Goal: Task Accomplishment & Management: Complete application form

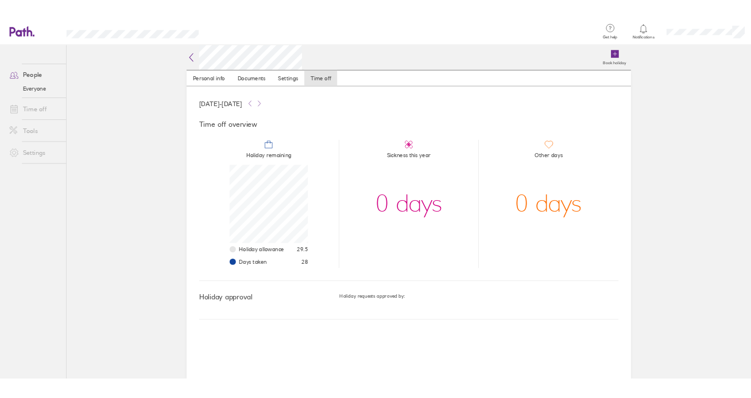
scroll to position [115, 115]
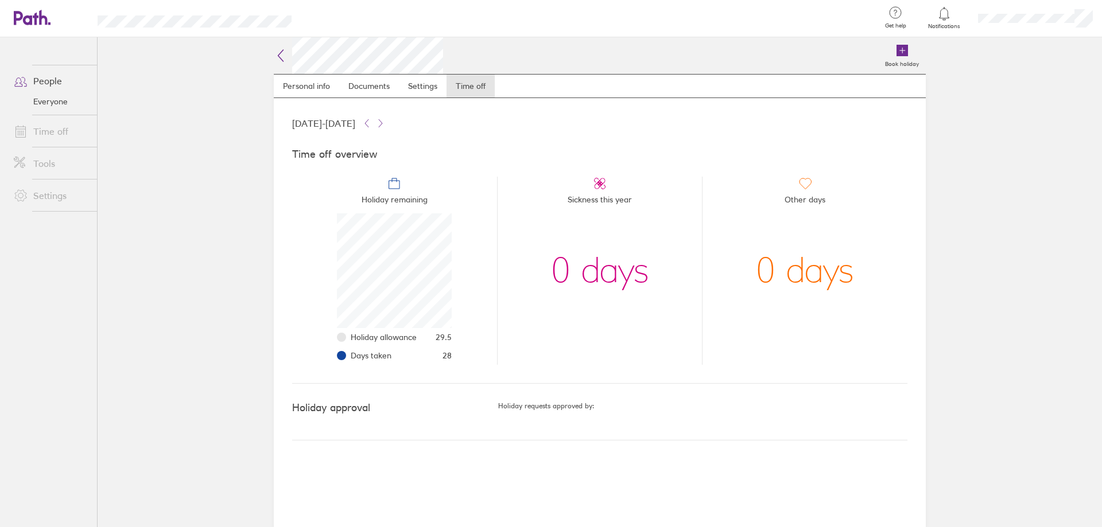
click at [48, 131] on link "Time off" at bounding box center [51, 131] width 92 height 23
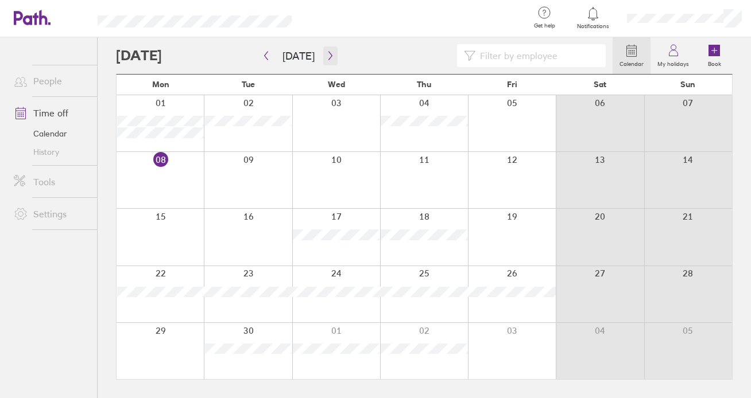
click at [326, 55] on icon "button" at bounding box center [330, 55] width 9 height 9
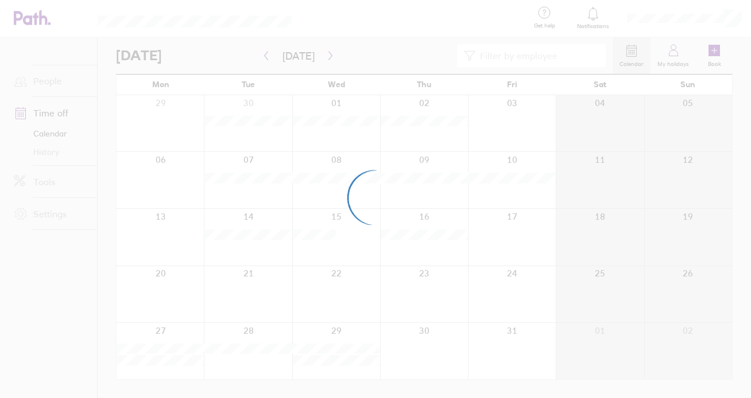
click at [331, 56] on div at bounding box center [375, 199] width 751 height 398
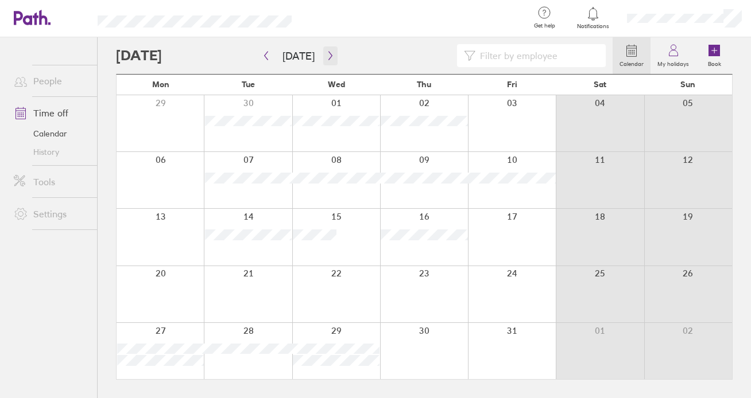
click at [328, 57] on icon "button" at bounding box center [330, 55] width 9 height 9
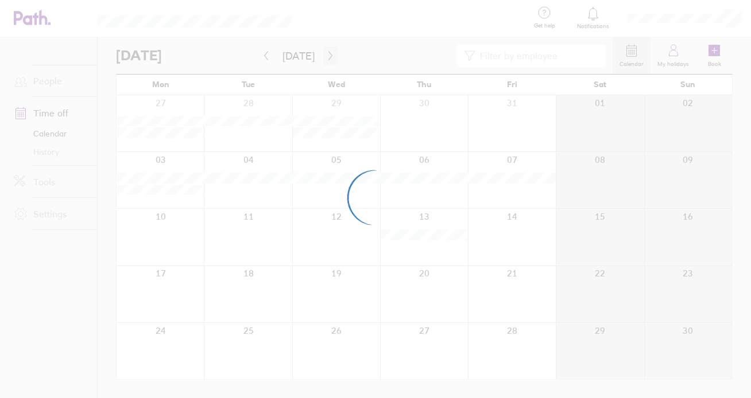
click at [328, 57] on div at bounding box center [375, 199] width 751 height 398
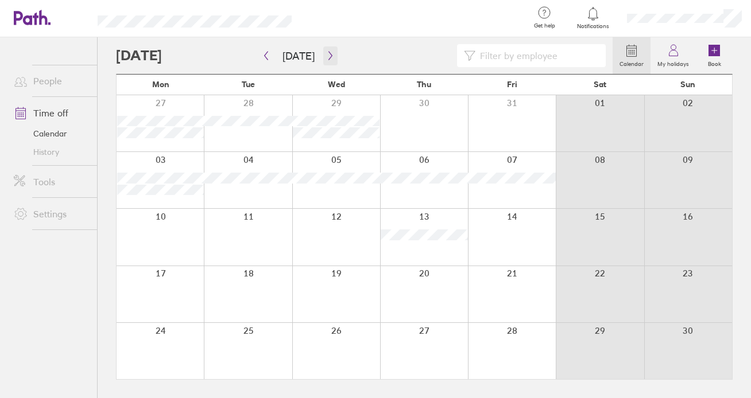
click at [328, 57] on icon "button" at bounding box center [330, 55] width 9 height 9
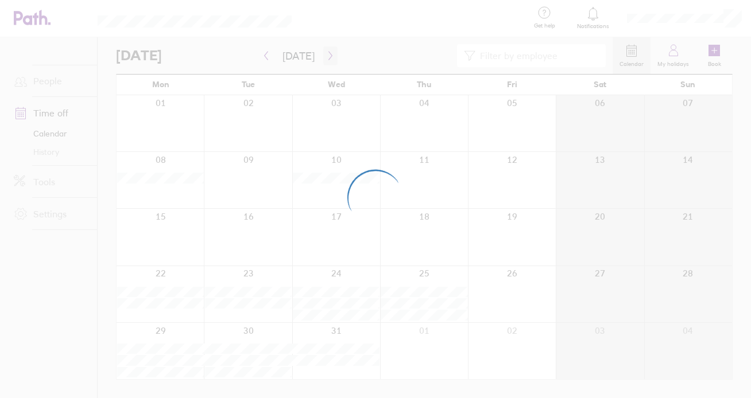
click at [328, 57] on div at bounding box center [375, 199] width 751 height 398
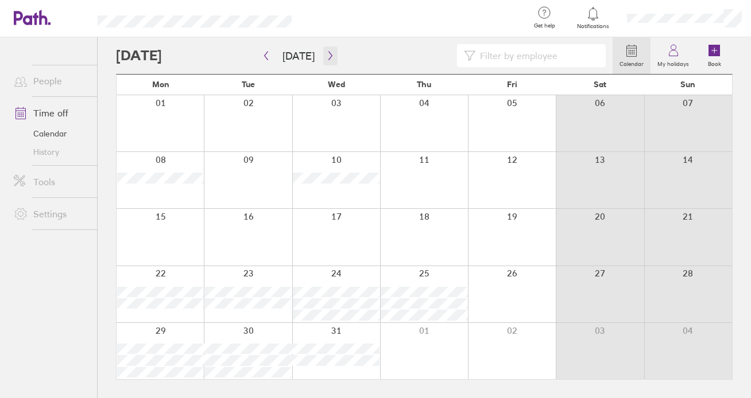
click at [328, 57] on icon "button" at bounding box center [330, 55] width 9 height 9
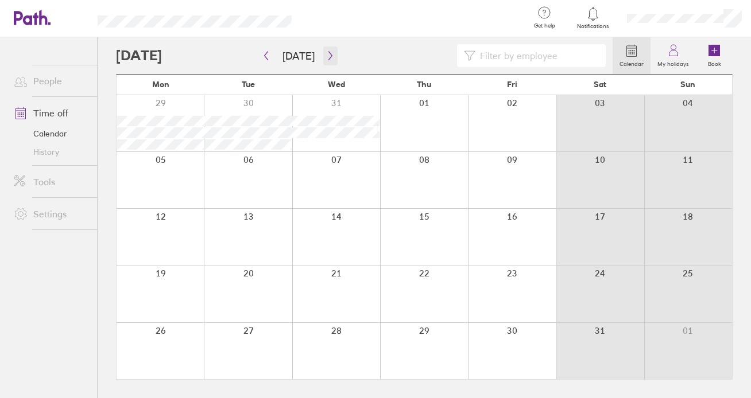
click at [328, 57] on icon "button" at bounding box center [330, 55] width 9 height 9
click at [181, 292] on div at bounding box center [159, 294] width 87 height 56
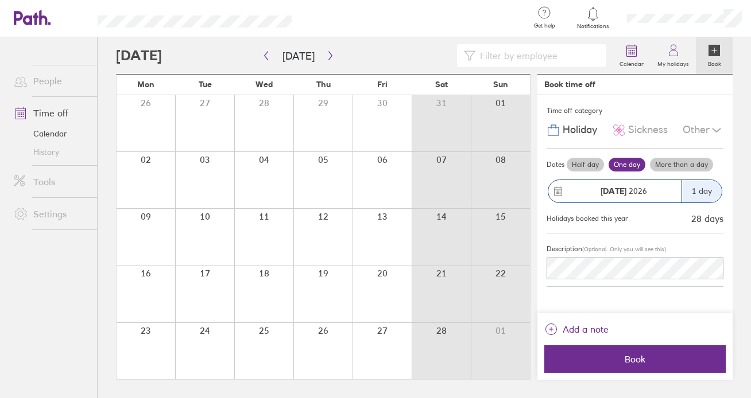
click at [537, 265] on main "[DATE] [DATE] Mon Tue Wed Thu Fri Sat Sun 26 27 28 29 30 31 01 02 03 04 05 06 0…" at bounding box center [424, 217] width 616 height 361
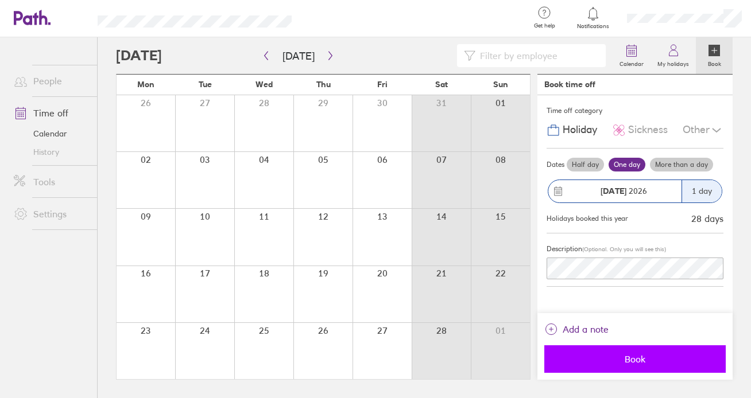
click at [631, 361] on span "Book" at bounding box center [634, 359] width 165 height 10
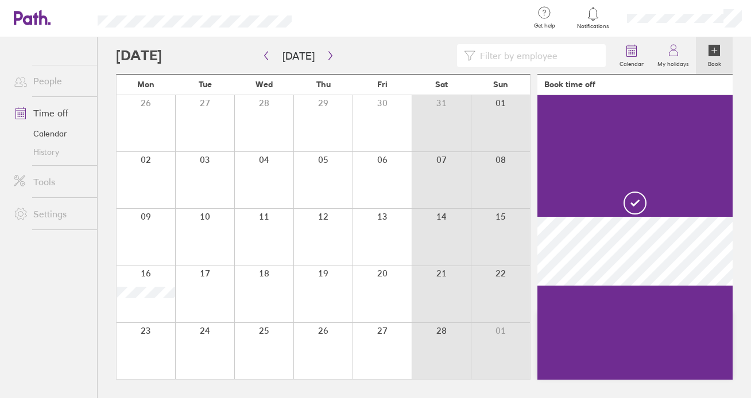
click at [270, 292] on div at bounding box center [263, 294] width 59 height 56
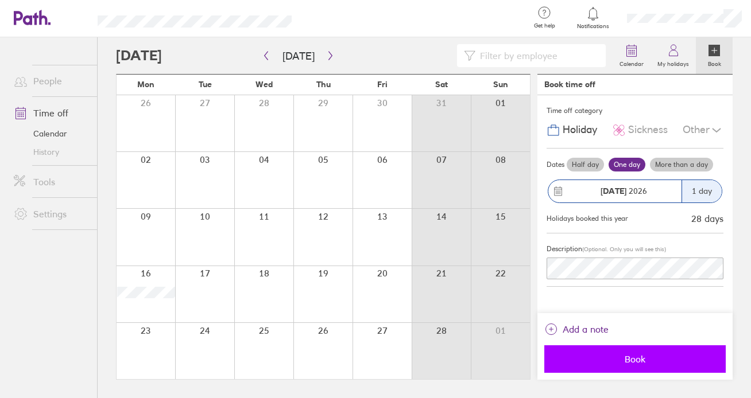
click at [607, 363] on span "Book" at bounding box center [634, 359] width 165 height 10
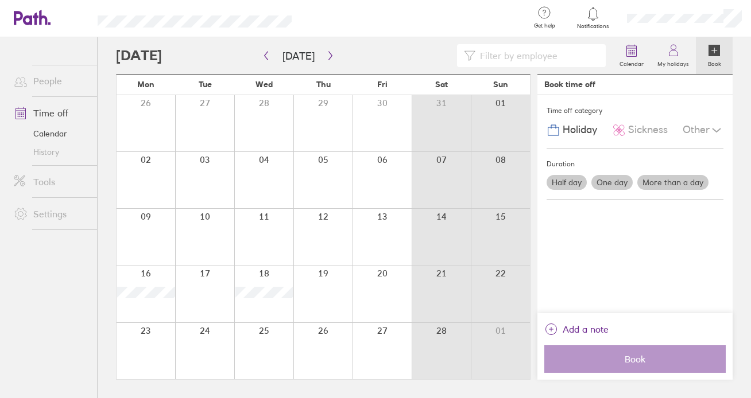
drag, startPoint x: 372, startPoint y: 9, endPoint x: 347, endPoint y: 42, distance: 41.0
click at [372, 9] on div at bounding box center [415, 18] width 210 height 37
click at [328, 58] on icon "button" at bounding box center [329, 56] width 3 height 9
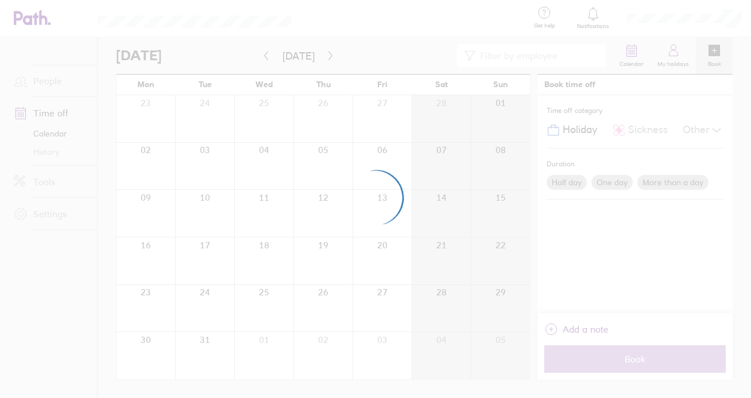
click at [326, 57] on div at bounding box center [375, 199] width 751 height 398
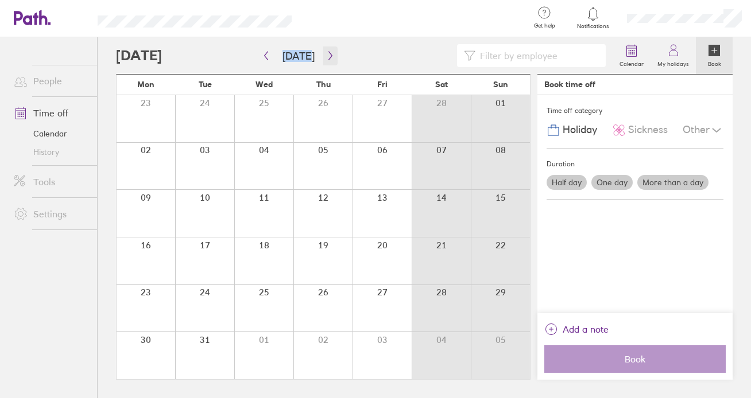
click at [326, 55] on icon "button" at bounding box center [330, 55] width 9 height 9
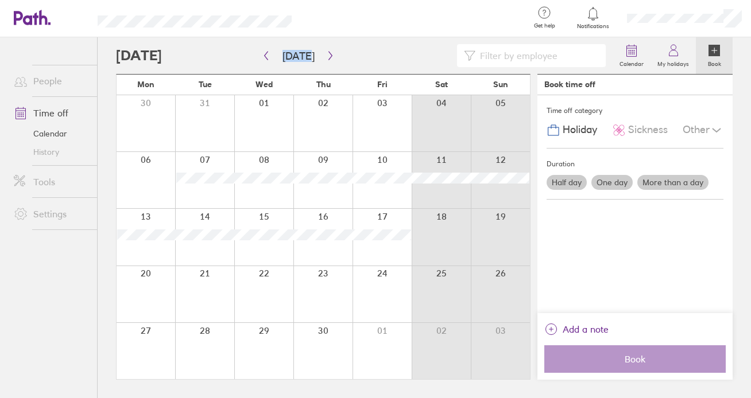
click at [269, 188] on div at bounding box center [263, 180] width 59 height 56
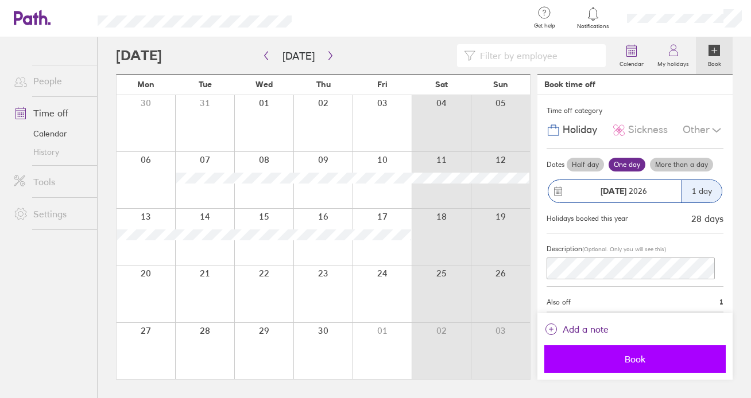
click at [620, 358] on span "Book" at bounding box center [634, 359] width 165 height 10
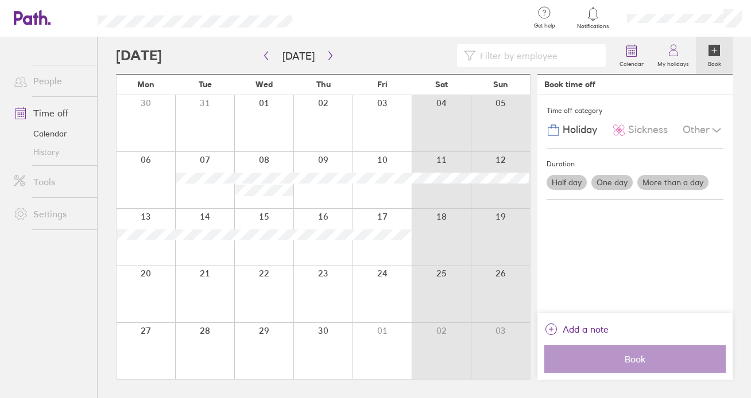
click at [151, 254] on div at bounding box center [145, 237] width 59 height 56
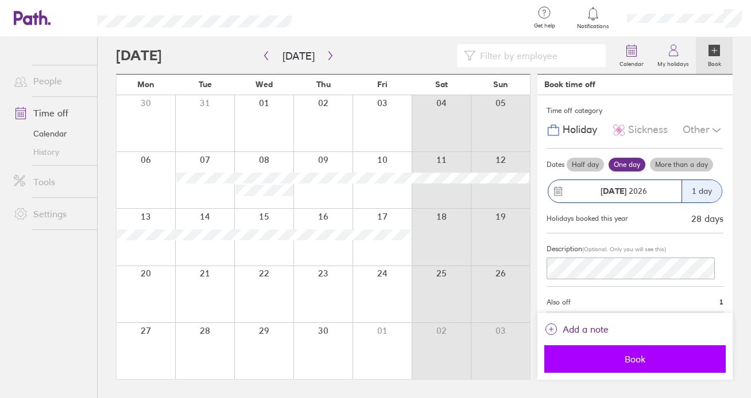
drag, startPoint x: 628, startPoint y: 356, endPoint x: 520, endPoint y: 324, distance: 112.6
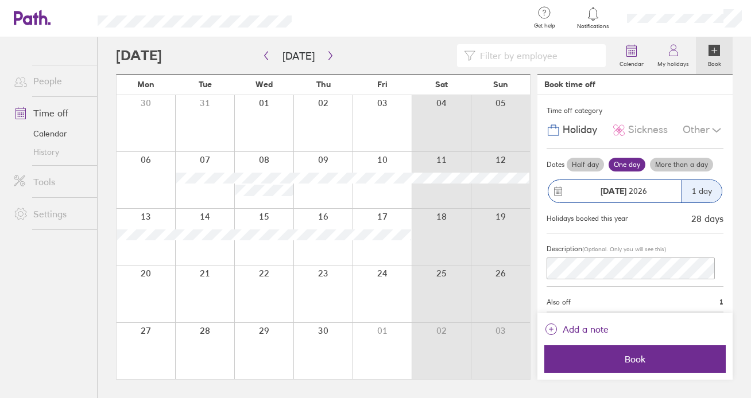
click at [627, 356] on span "Book" at bounding box center [634, 359] width 165 height 10
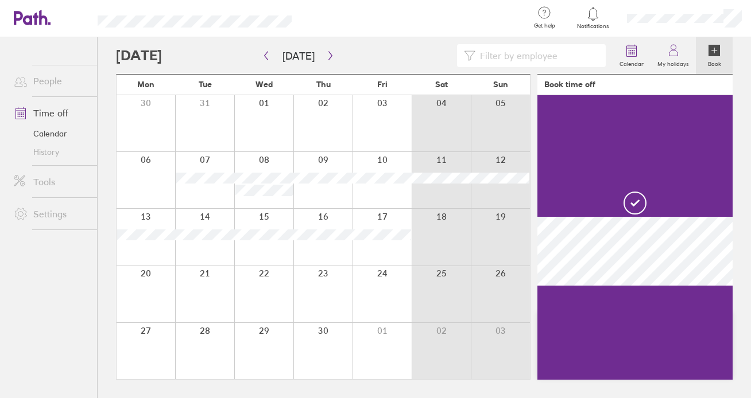
click at [272, 253] on div at bounding box center [263, 237] width 59 height 56
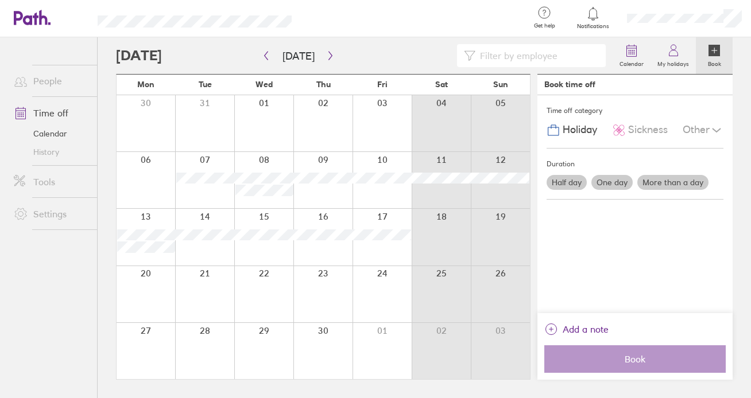
click at [273, 250] on div at bounding box center [263, 237] width 59 height 56
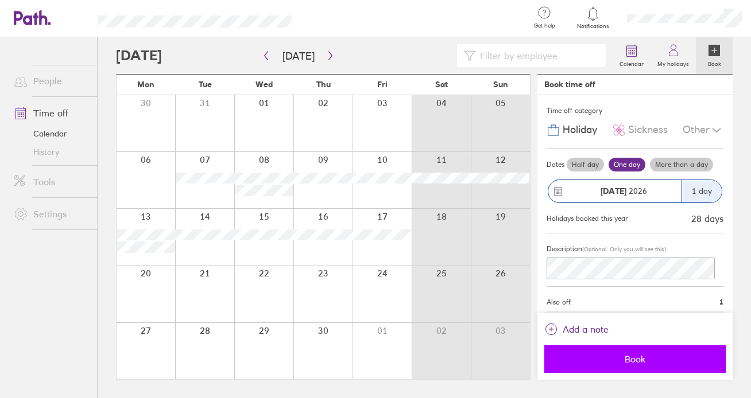
click at [632, 366] on button "Book" at bounding box center [634, 359] width 181 height 28
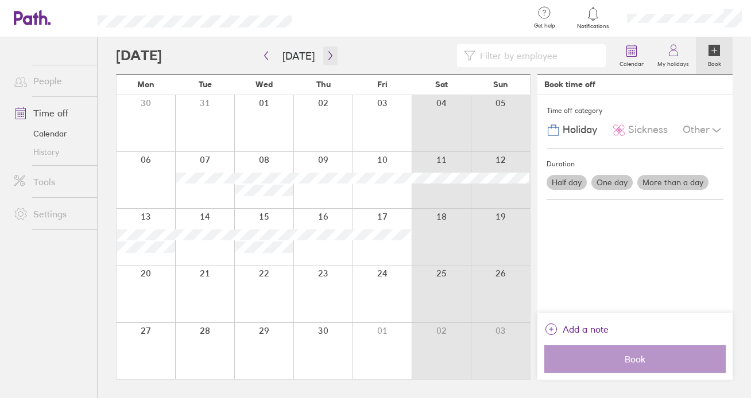
click at [326, 55] on icon "button" at bounding box center [330, 55] width 9 height 9
click at [265, 354] on div at bounding box center [263, 351] width 59 height 56
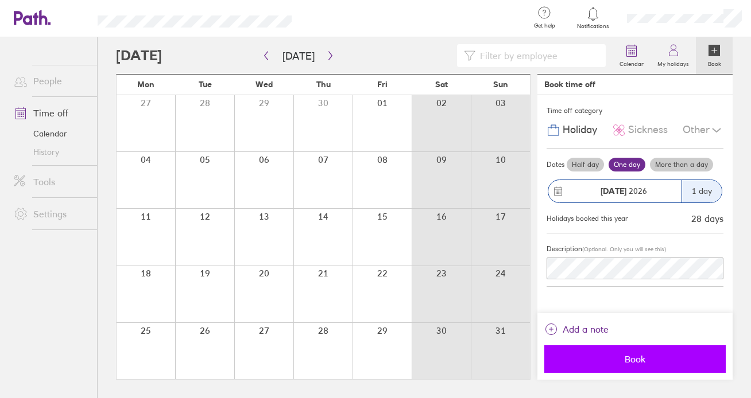
click at [632, 360] on span "Book" at bounding box center [634, 359] width 165 height 10
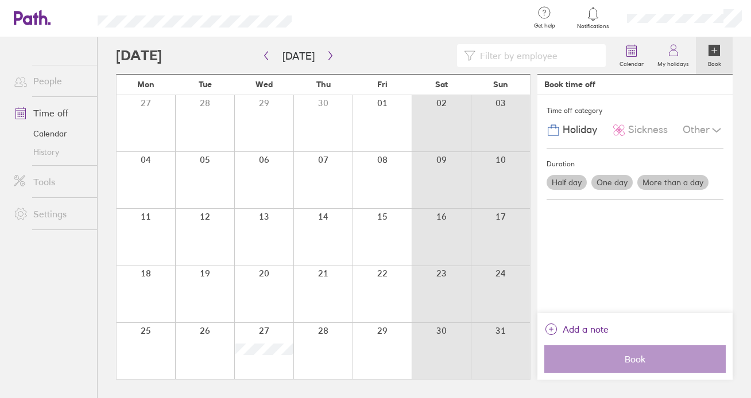
click at [380, 24] on div at bounding box center [415, 18] width 210 height 37
click at [326, 55] on icon "button" at bounding box center [330, 55] width 9 height 9
click at [326, 56] on icon "button" at bounding box center [330, 55] width 9 height 9
click at [157, 294] on div at bounding box center [145, 294] width 59 height 56
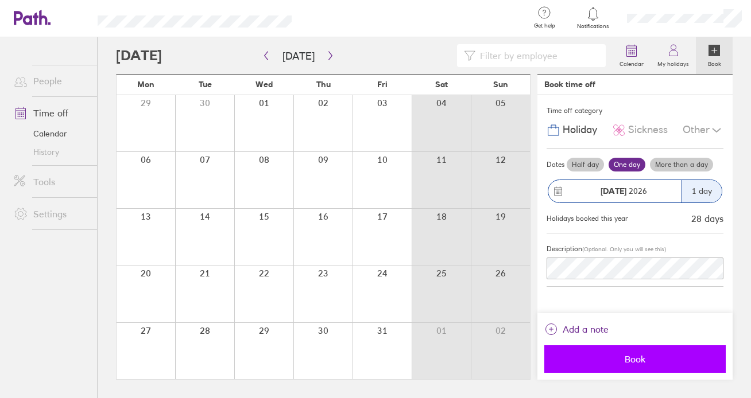
click at [609, 355] on span "Book" at bounding box center [634, 359] width 165 height 10
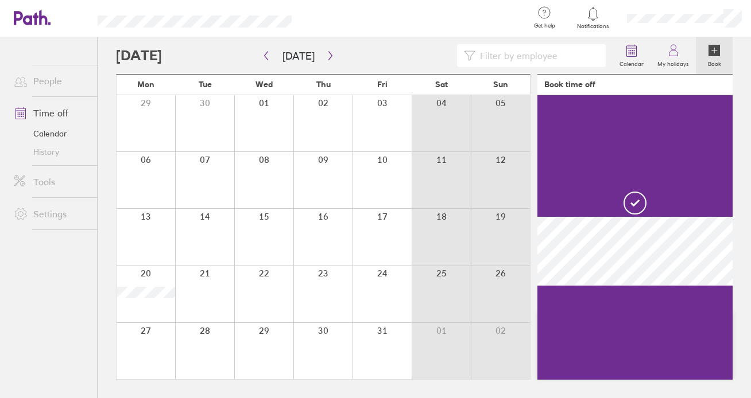
click at [257, 286] on div at bounding box center [263, 294] width 59 height 56
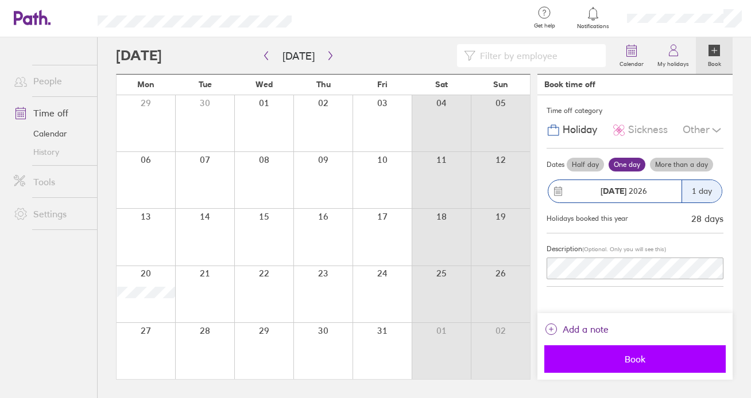
click at [607, 367] on button "Book" at bounding box center [634, 359] width 181 height 28
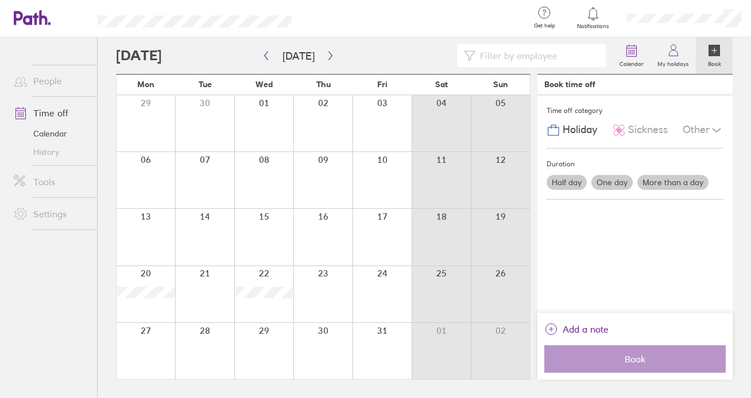
click at [156, 359] on div at bounding box center [145, 351] width 59 height 56
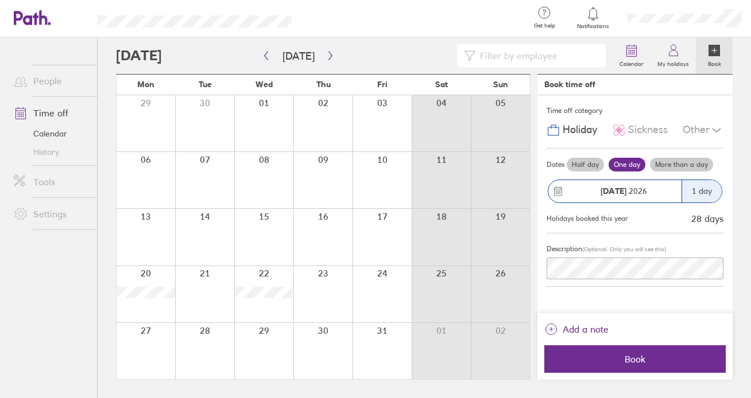
click at [156, 359] on div at bounding box center [145, 351] width 59 height 56
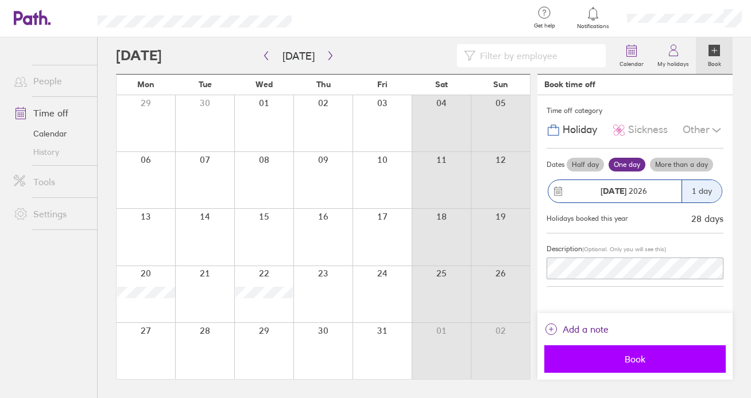
click at [607, 358] on span "Book" at bounding box center [634, 359] width 165 height 10
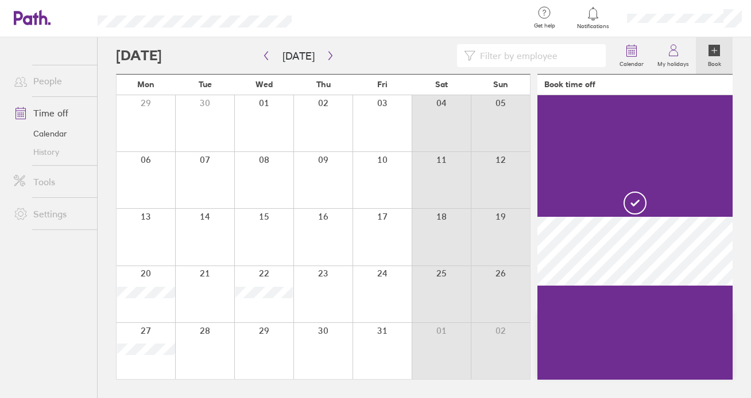
click at [272, 357] on div at bounding box center [263, 351] width 59 height 56
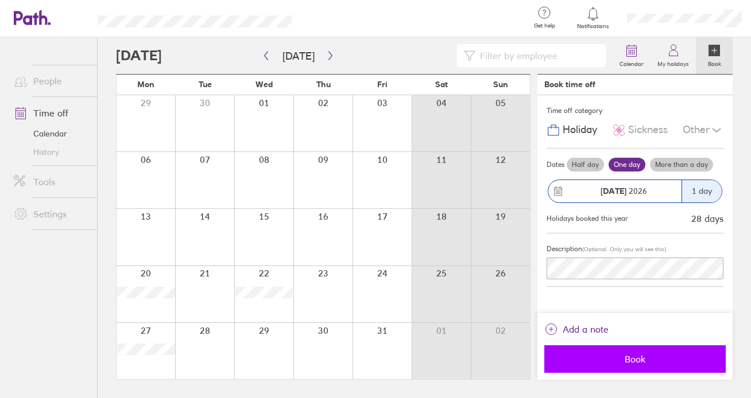
click at [608, 352] on button "Book" at bounding box center [634, 359] width 181 height 28
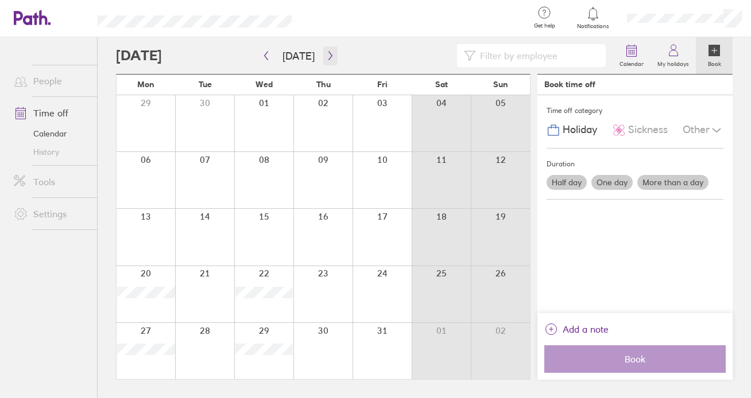
click at [329, 55] on icon "button" at bounding box center [330, 55] width 9 height 9
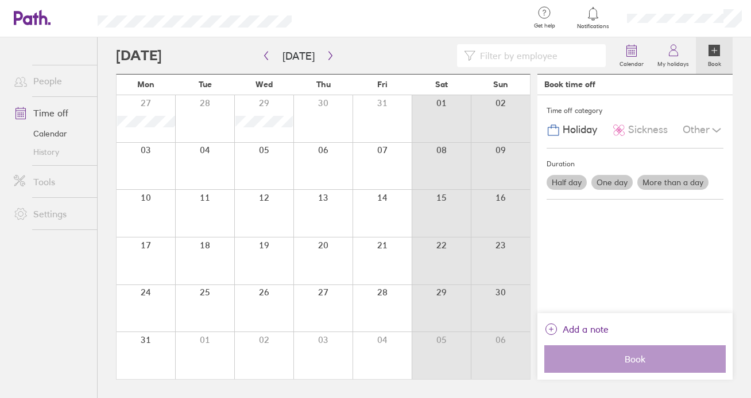
click at [157, 171] on div at bounding box center [145, 166] width 59 height 47
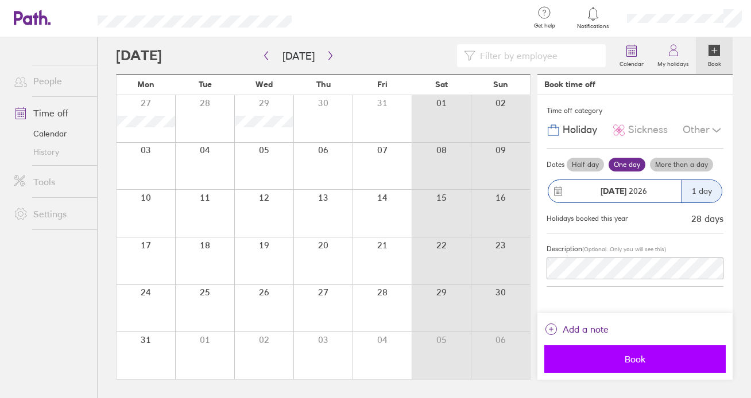
click at [640, 356] on span "Book" at bounding box center [634, 359] width 165 height 10
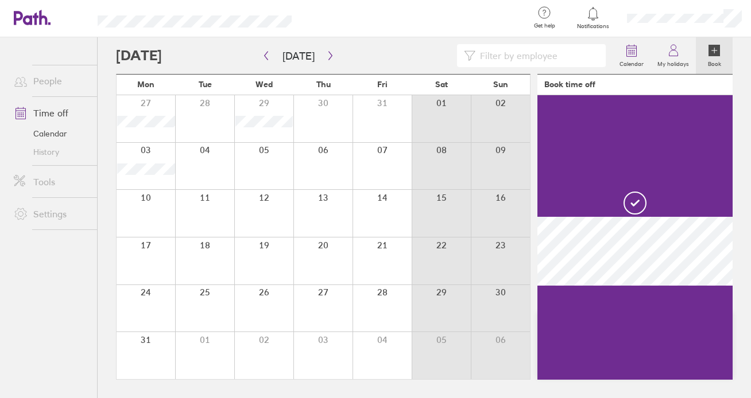
click at [264, 161] on div at bounding box center [263, 166] width 59 height 47
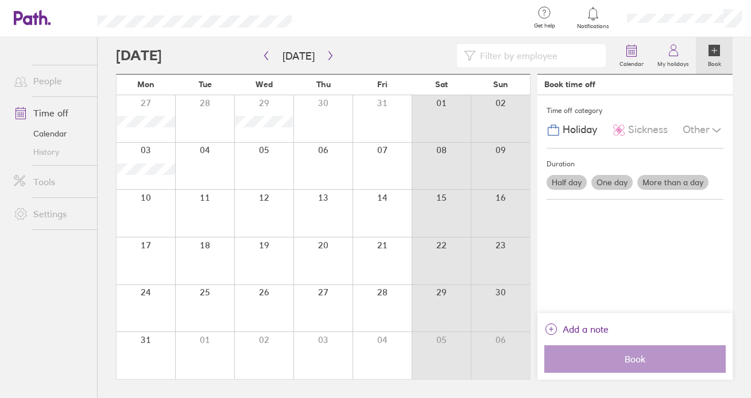
click at [265, 174] on div at bounding box center [263, 166] width 59 height 47
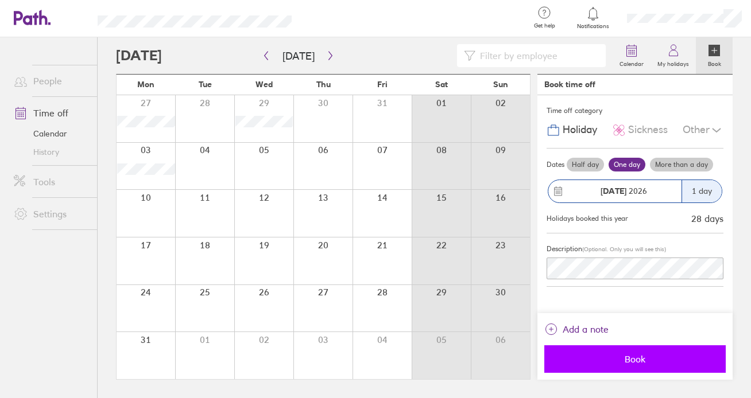
click at [593, 363] on span "Book" at bounding box center [634, 359] width 165 height 10
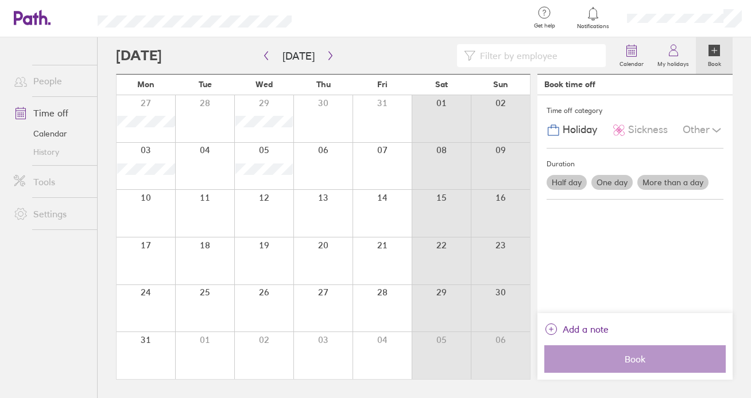
click at [134, 222] on div at bounding box center [145, 213] width 59 height 47
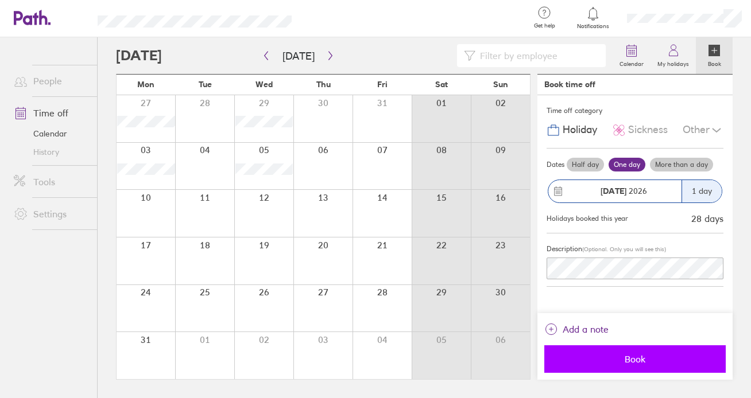
drag, startPoint x: 597, startPoint y: 365, endPoint x: 514, endPoint y: 347, distance: 84.5
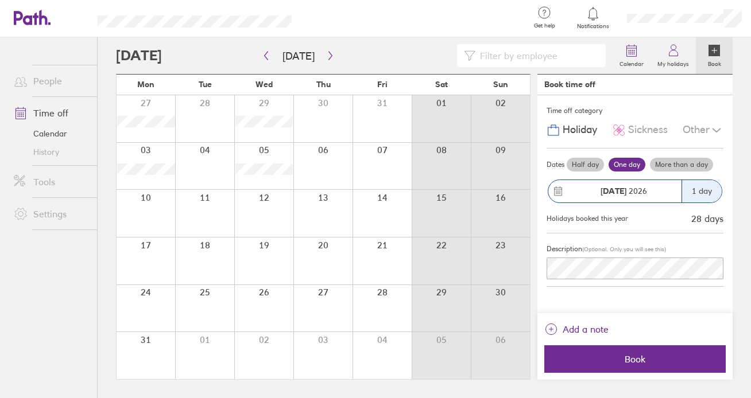
click at [597, 366] on button "Book" at bounding box center [634, 359] width 181 height 28
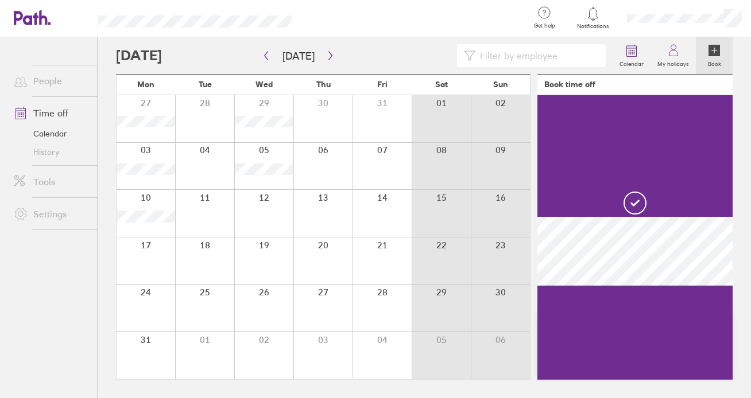
click at [260, 212] on div at bounding box center [263, 213] width 59 height 47
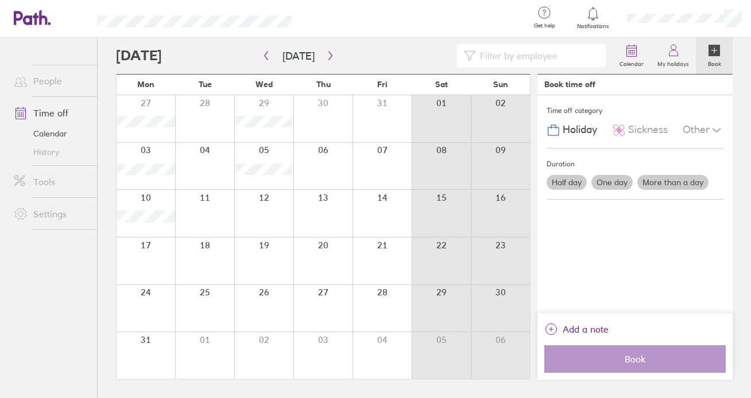
click at [275, 219] on div at bounding box center [263, 213] width 59 height 47
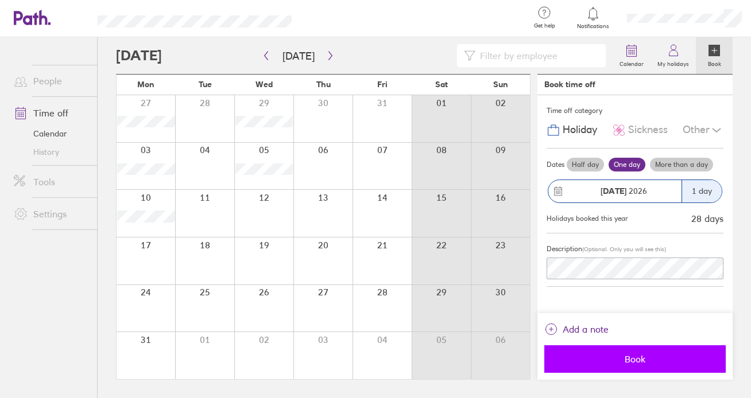
click at [601, 355] on span "Book" at bounding box center [634, 359] width 165 height 10
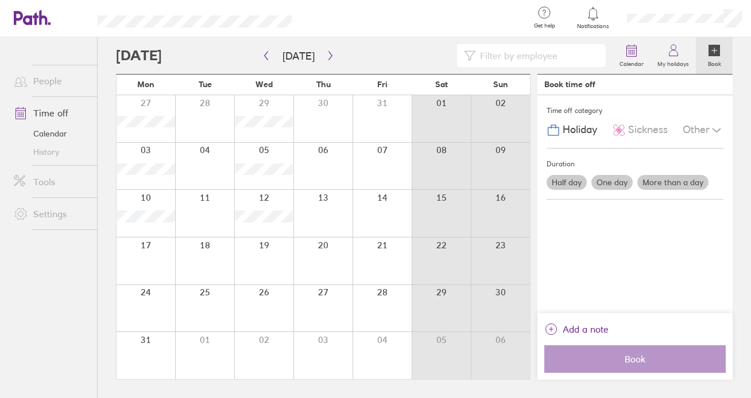
click at [150, 271] on div at bounding box center [145, 261] width 59 height 47
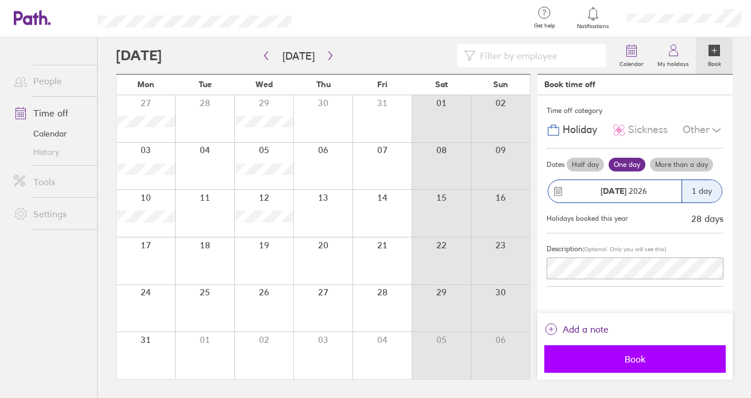
click at [596, 354] on span "Book" at bounding box center [634, 359] width 165 height 10
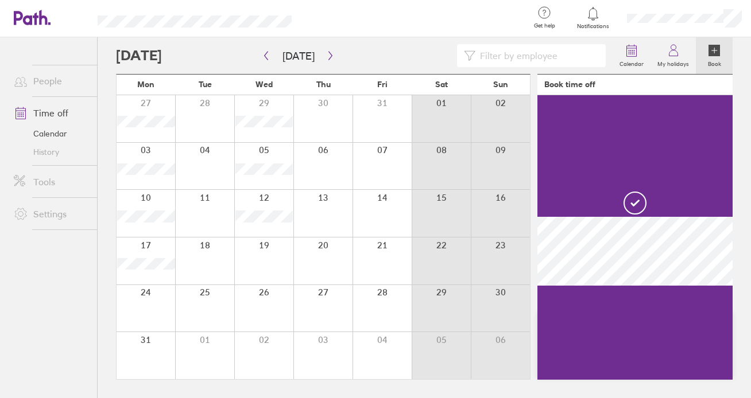
click at [265, 282] on div at bounding box center [263, 261] width 59 height 47
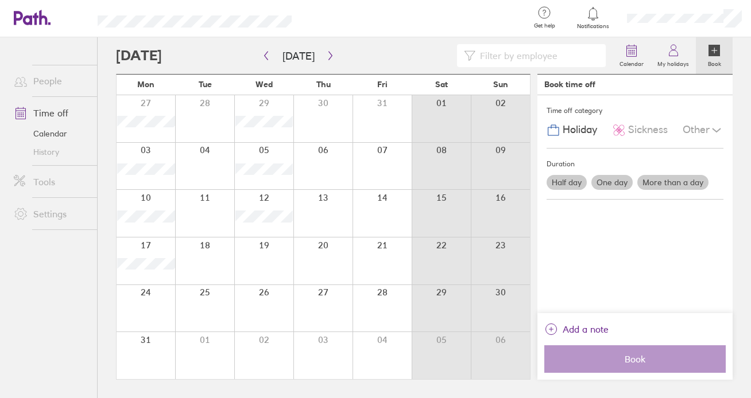
drag, startPoint x: 276, startPoint y: 277, endPoint x: 285, endPoint y: 279, distance: 9.5
click at [277, 277] on div at bounding box center [263, 261] width 59 height 47
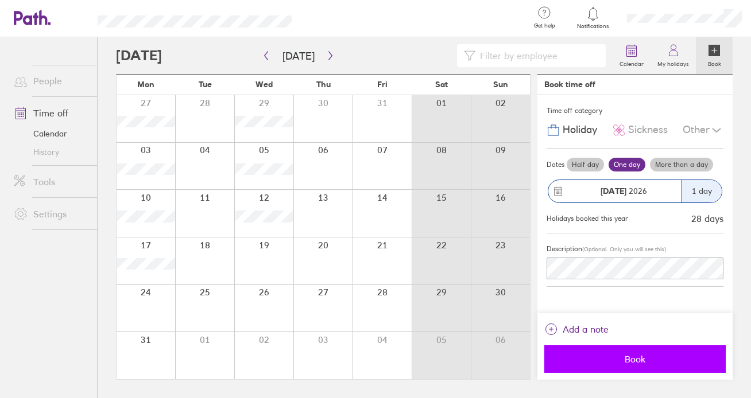
click at [605, 354] on span "Book" at bounding box center [634, 359] width 165 height 10
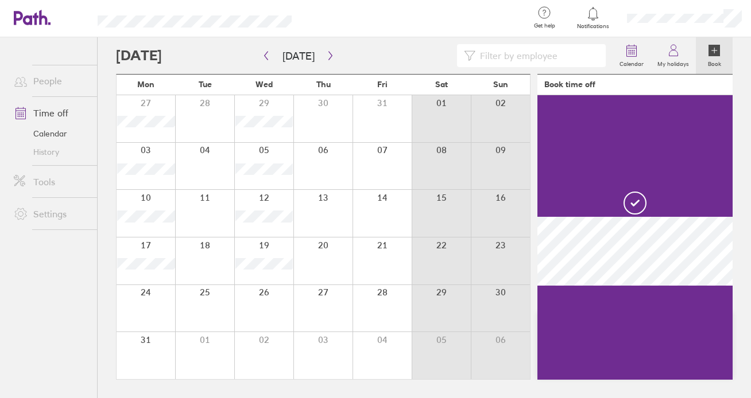
click at [151, 312] on div at bounding box center [145, 308] width 59 height 47
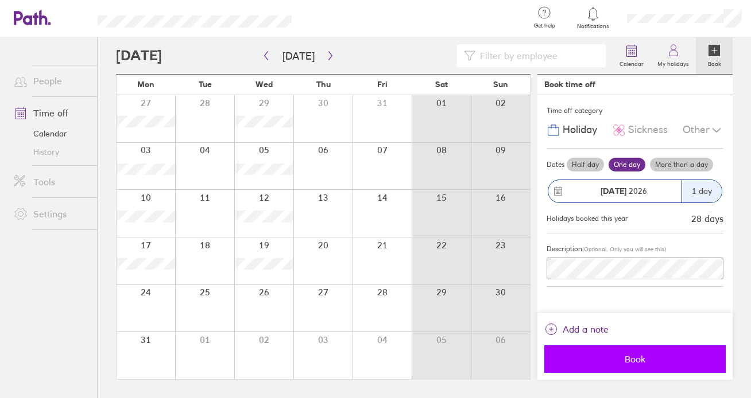
click at [623, 359] on span "Book" at bounding box center [634, 359] width 165 height 10
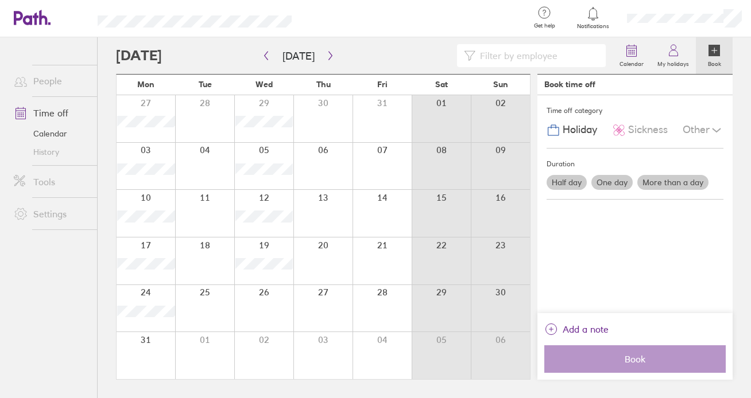
click at [274, 306] on div at bounding box center [263, 308] width 59 height 47
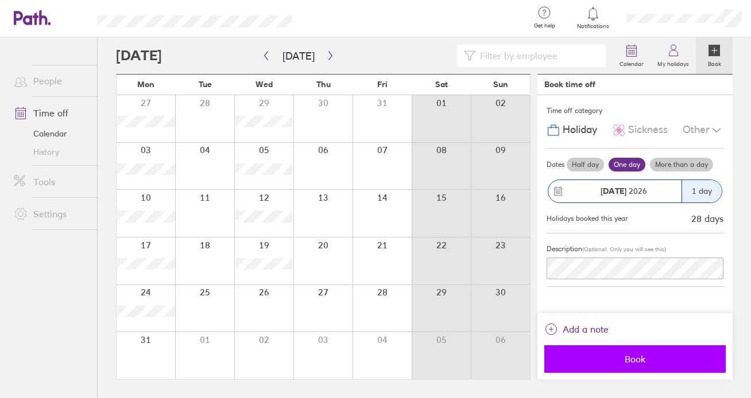
click at [628, 362] on span "Book" at bounding box center [634, 359] width 165 height 10
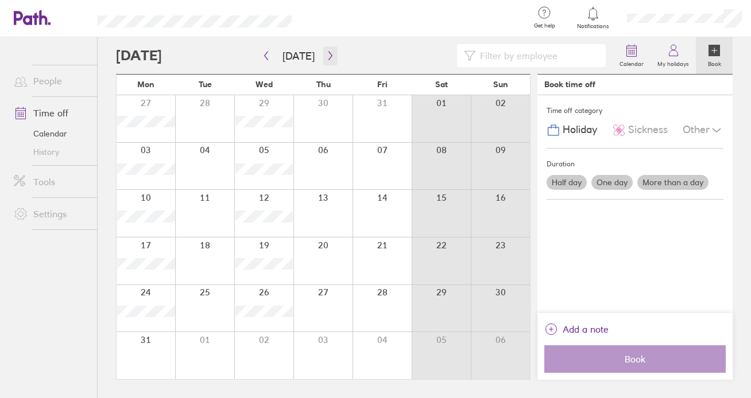
click at [328, 57] on icon "button" at bounding box center [329, 56] width 3 height 9
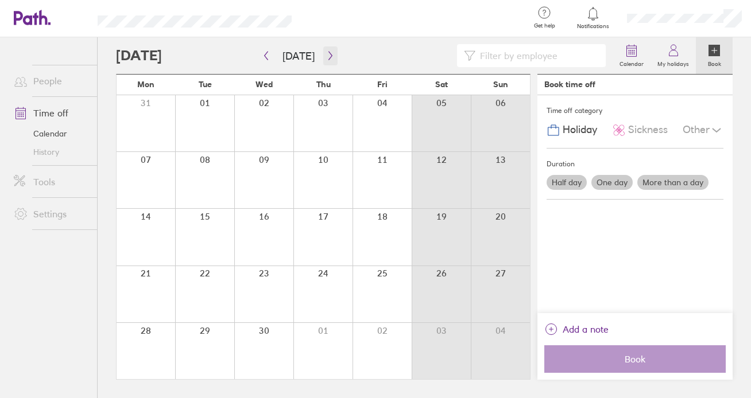
click at [327, 59] on icon "button" at bounding box center [330, 55] width 9 height 9
click at [147, 356] on div at bounding box center [145, 351] width 59 height 56
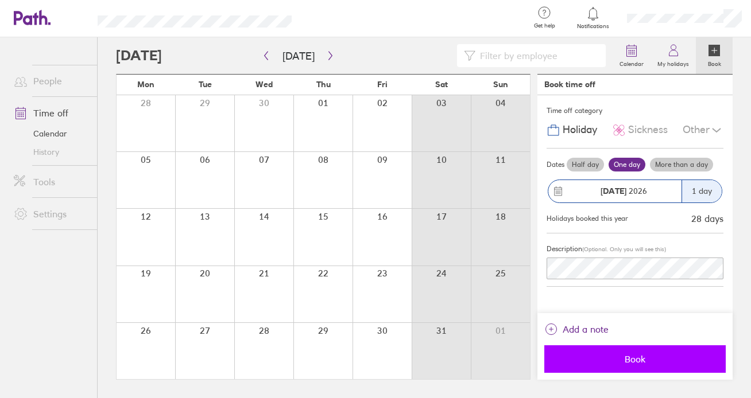
click at [609, 354] on span "Book" at bounding box center [634, 359] width 165 height 10
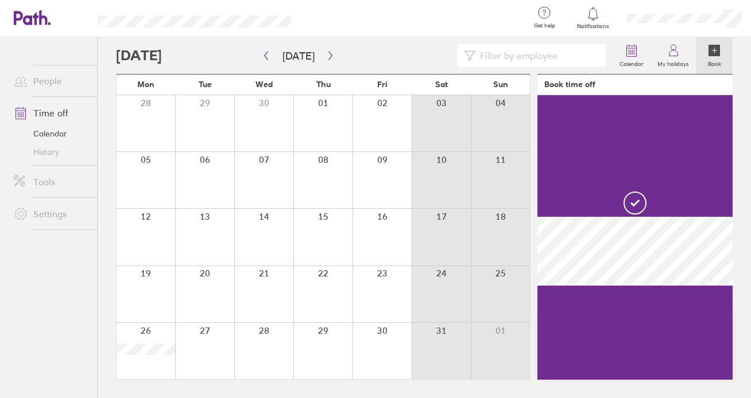
click at [280, 351] on div at bounding box center [263, 351] width 59 height 56
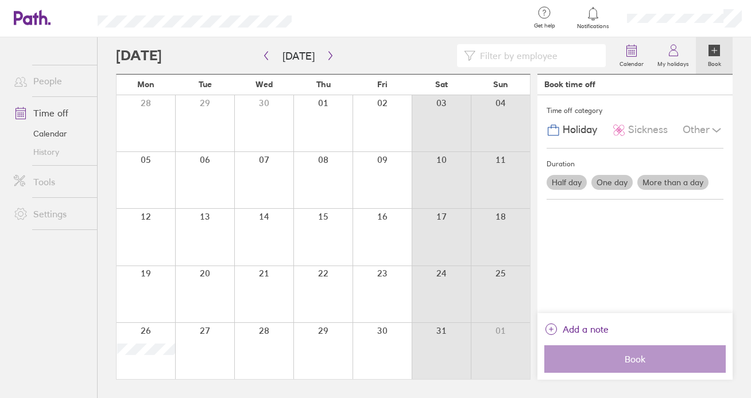
click at [279, 349] on div at bounding box center [263, 351] width 59 height 56
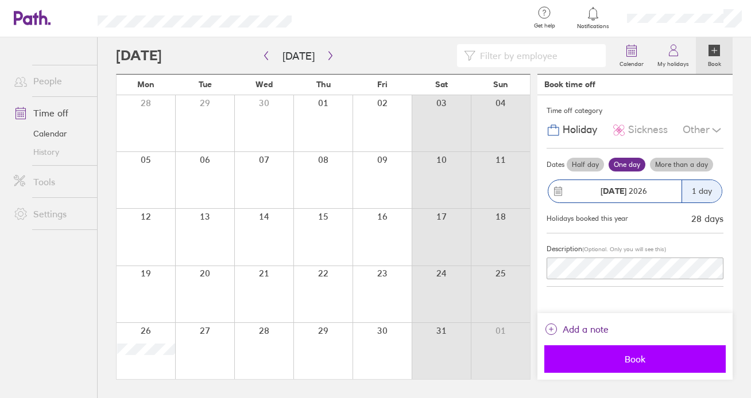
click at [612, 371] on button "Book" at bounding box center [634, 359] width 181 height 28
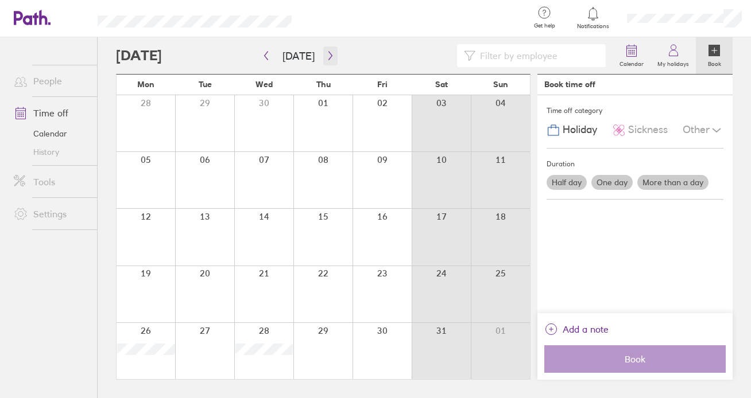
click at [326, 57] on icon "button" at bounding box center [330, 55] width 9 height 9
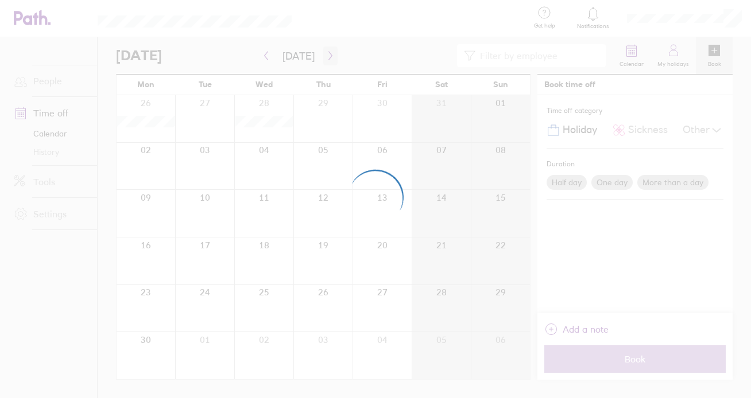
click at [326, 57] on div at bounding box center [375, 199] width 751 height 398
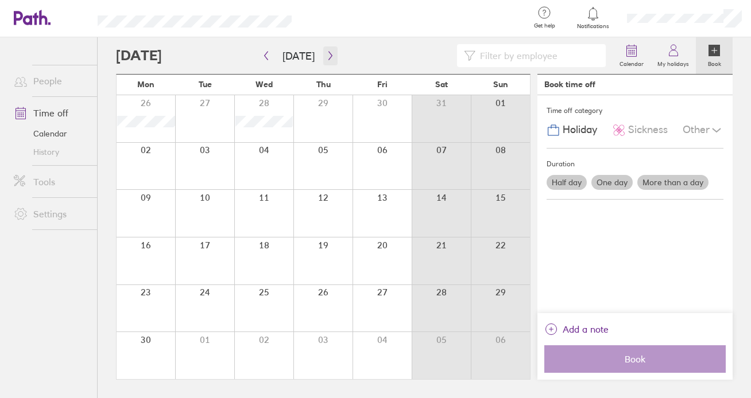
click at [330, 53] on icon "button" at bounding box center [330, 55] width 9 height 9
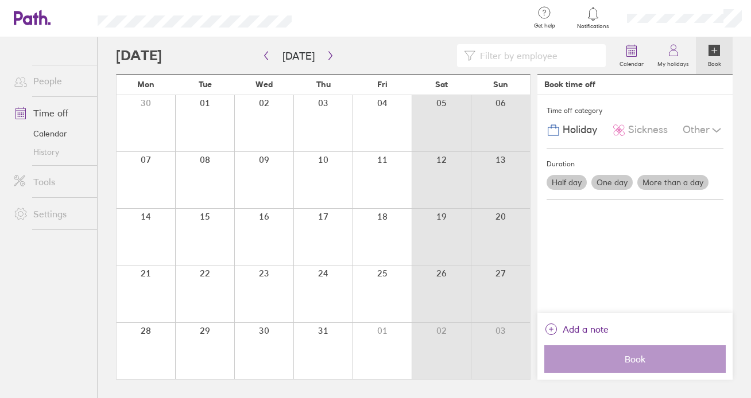
click at [148, 293] on div at bounding box center [145, 294] width 59 height 56
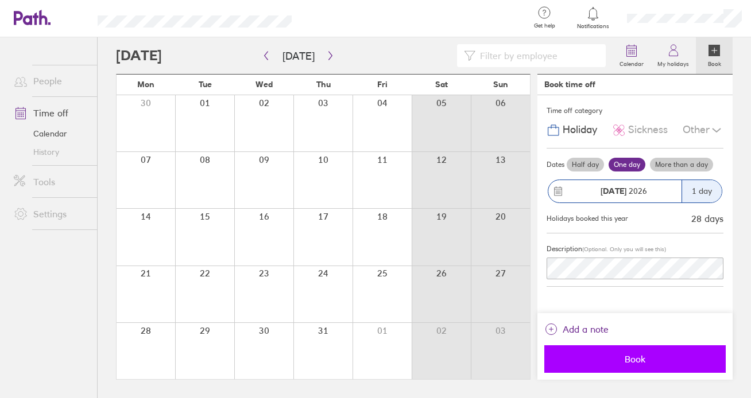
click at [616, 363] on span "Book" at bounding box center [634, 359] width 165 height 10
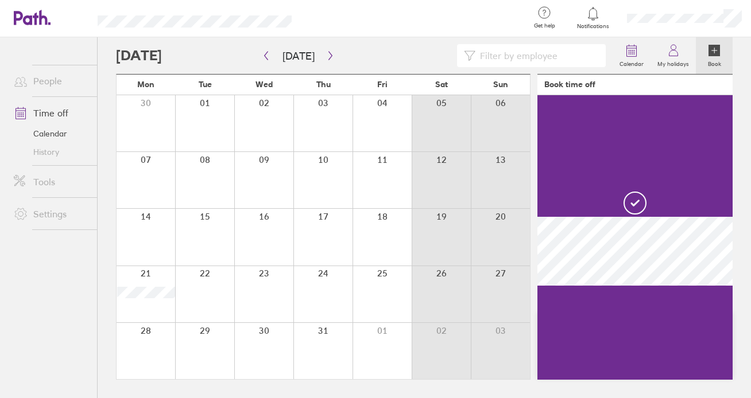
click at [279, 290] on div at bounding box center [263, 294] width 59 height 56
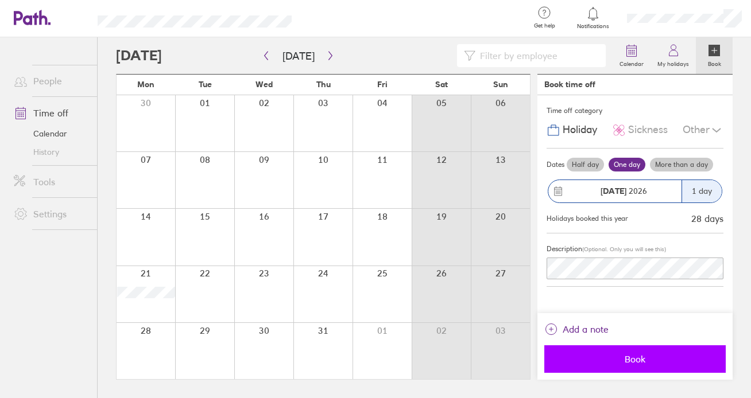
click at [608, 366] on button "Book" at bounding box center [634, 359] width 181 height 28
